Goal: Task Accomplishment & Management: Use online tool/utility

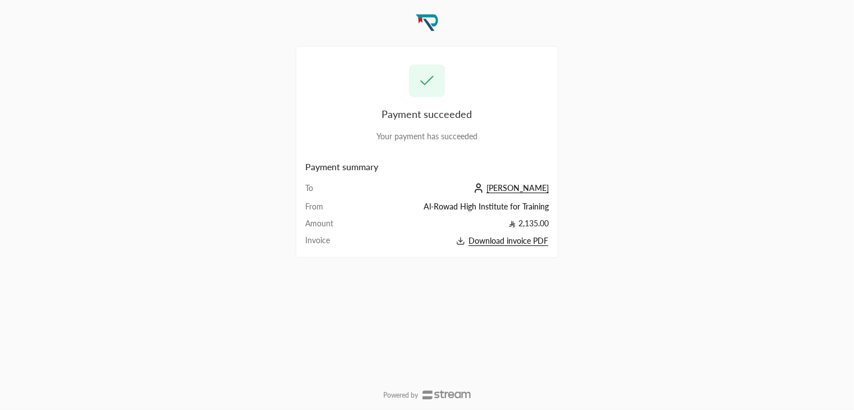
click at [534, 191] on span "[PERSON_NAME]" at bounding box center [518, 188] width 62 height 10
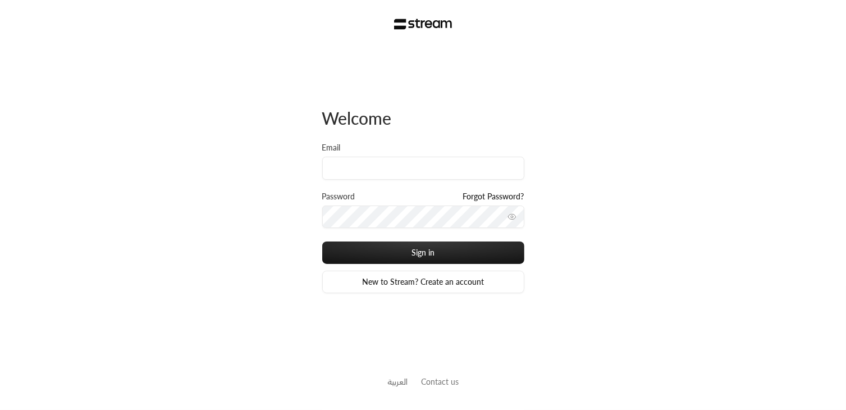
click at [377, 239] on div "Password Forgot Password?" at bounding box center [423, 216] width 202 height 51
type input "khalid@streampay.sa"
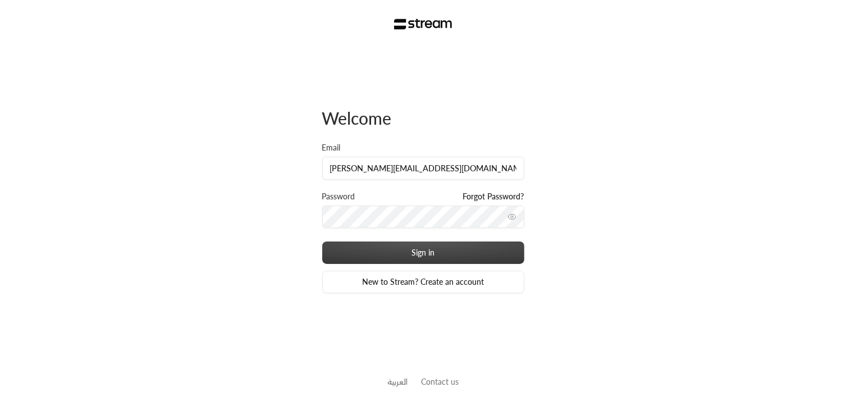
click at [427, 250] on button "Sign in" at bounding box center [423, 252] width 202 height 22
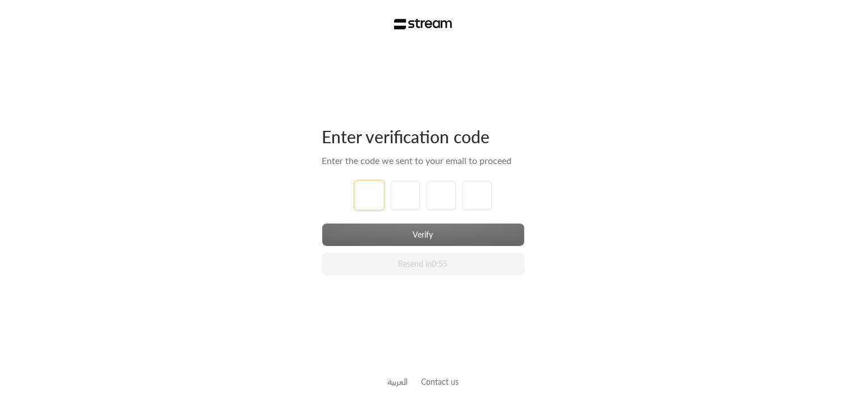
type input "1"
type input "2"
type input "3"
type input "4"
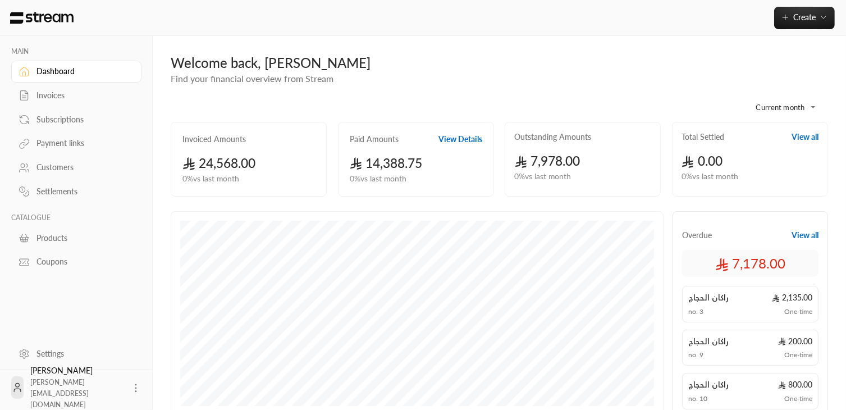
click at [55, 95] on div "Invoices" at bounding box center [81, 95] width 91 height 11
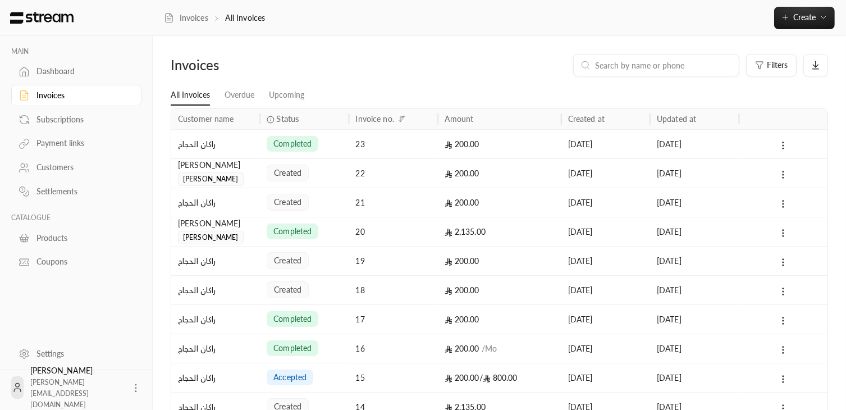
click at [45, 119] on div "Subscriptions" at bounding box center [81, 119] width 91 height 11
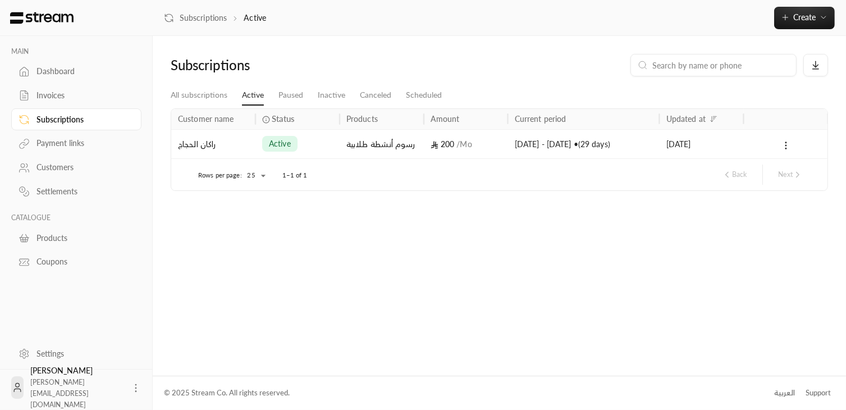
click at [90, 75] on div "Dashboard" at bounding box center [81, 71] width 91 height 11
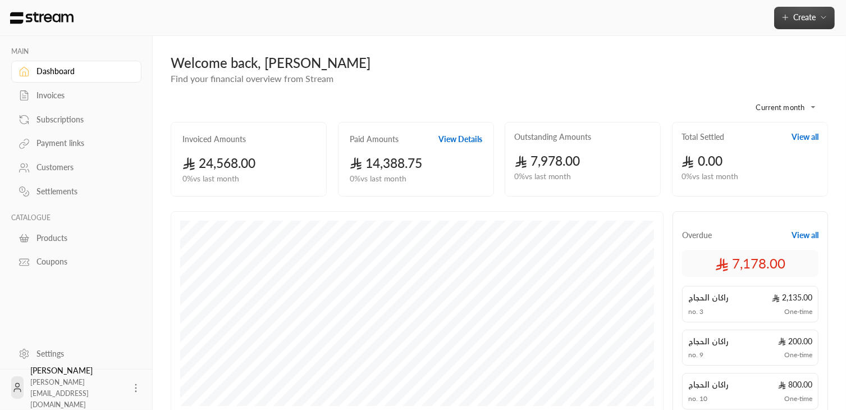
click at [804, 20] on span "Create" at bounding box center [804, 17] width 22 height 10
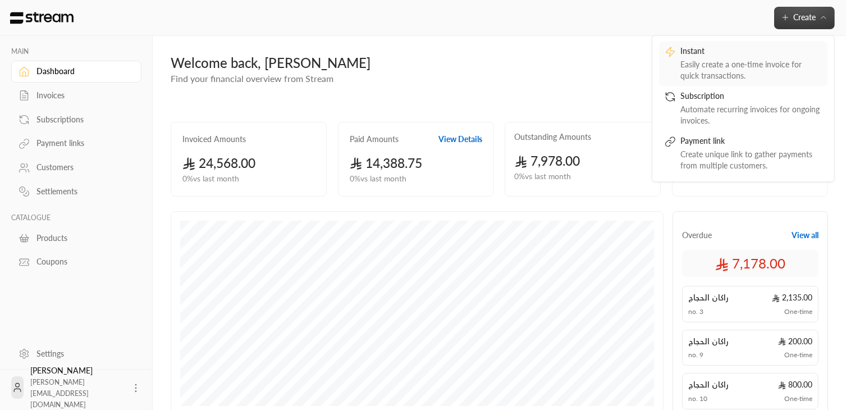
click at [729, 74] on div "Easily create a one-time invoice for quick transactions." at bounding box center [750, 70] width 141 height 22
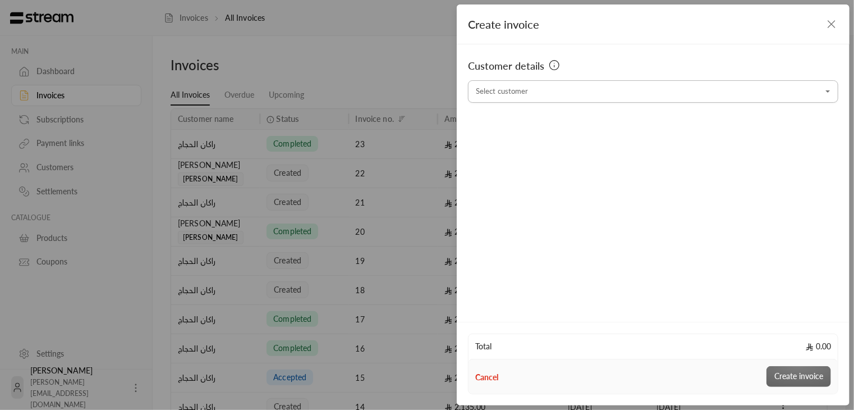
click at [569, 99] on input "Select customer" at bounding box center [653, 92] width 371 height 20
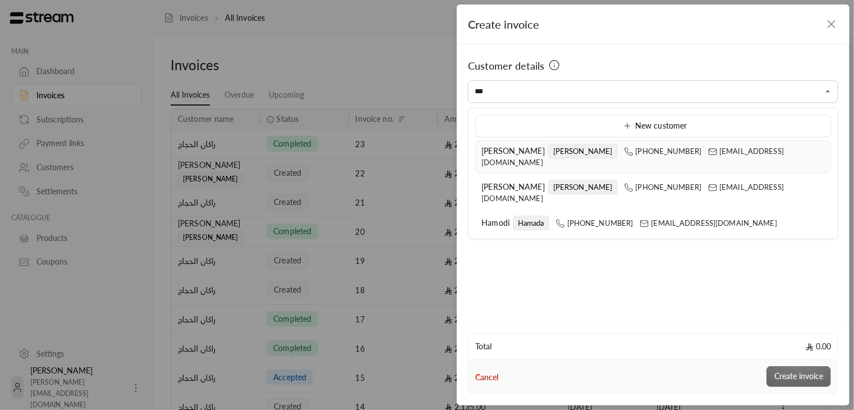
click at [502, 150] on span "[PERSON_NAME]" at bounding box center [513, 151] width 63 height 10
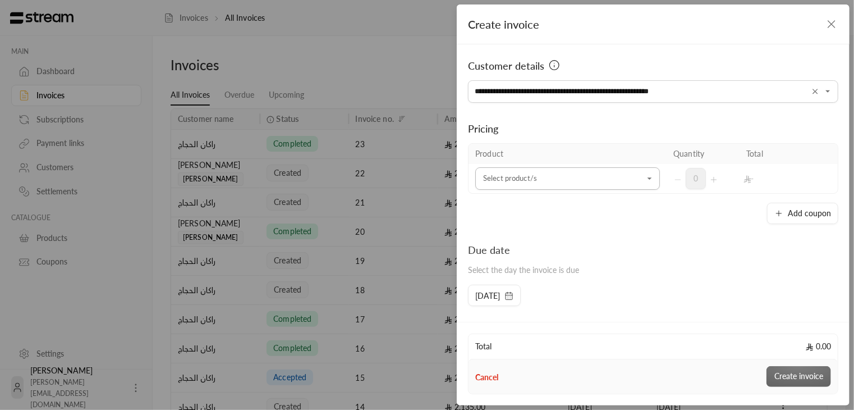
type input "**********"
click at [496, 187] on input "Select customer" at bounding box center [568, 179] width 185 height 20
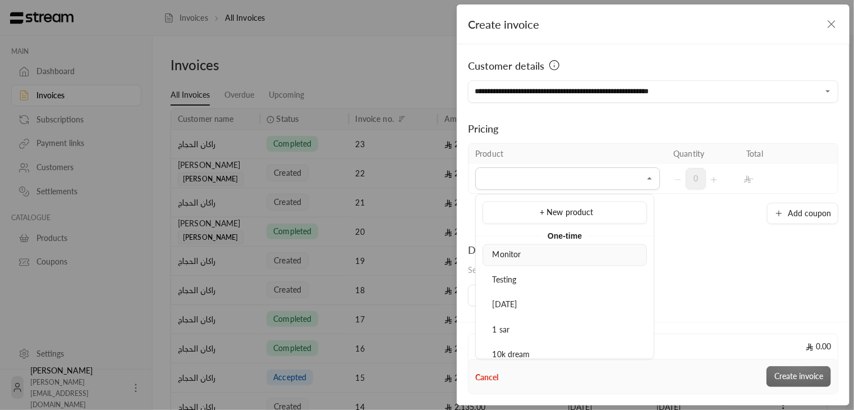
click at [505, 259] on div "Monitor" at bounding box center [565, 255] width 152 height 12
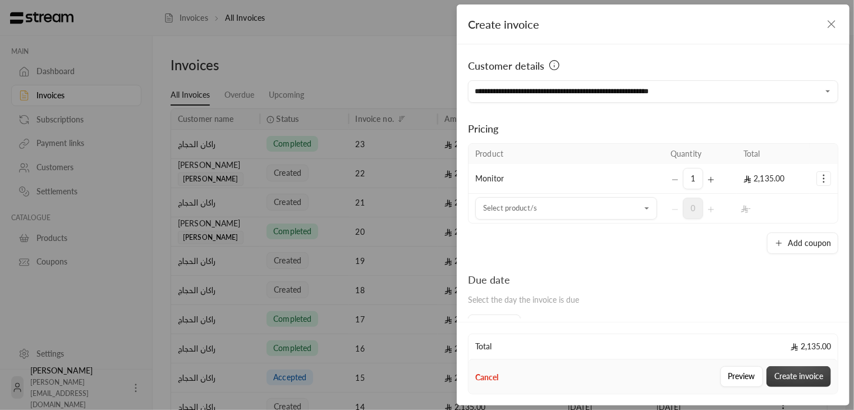
click at [816, 372] on button "Create invoice" at bounding box center [799, 376] width 65 height 21
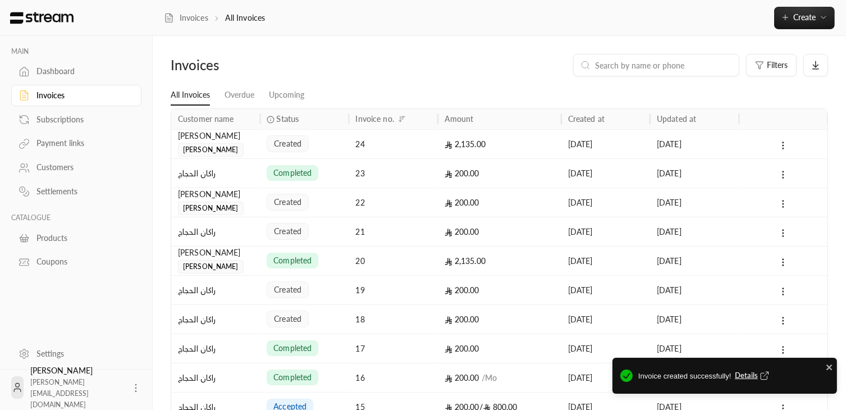
click at [751, 376] on span "Details" at bounding box center [753, 375] width 37 height 11
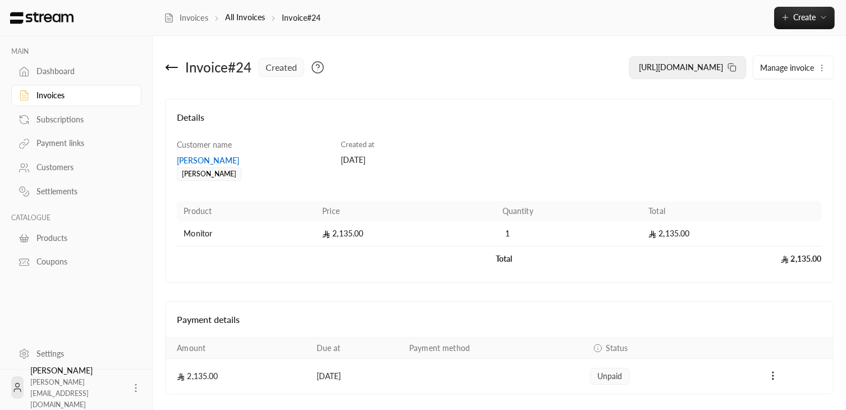
click at [728, 67] on button "https://streampay.sa/ss/UxqyK" at bounding box center [687, 67] width 117 height 22
